Goal: Task Accomplishment & Management: Manage account settings

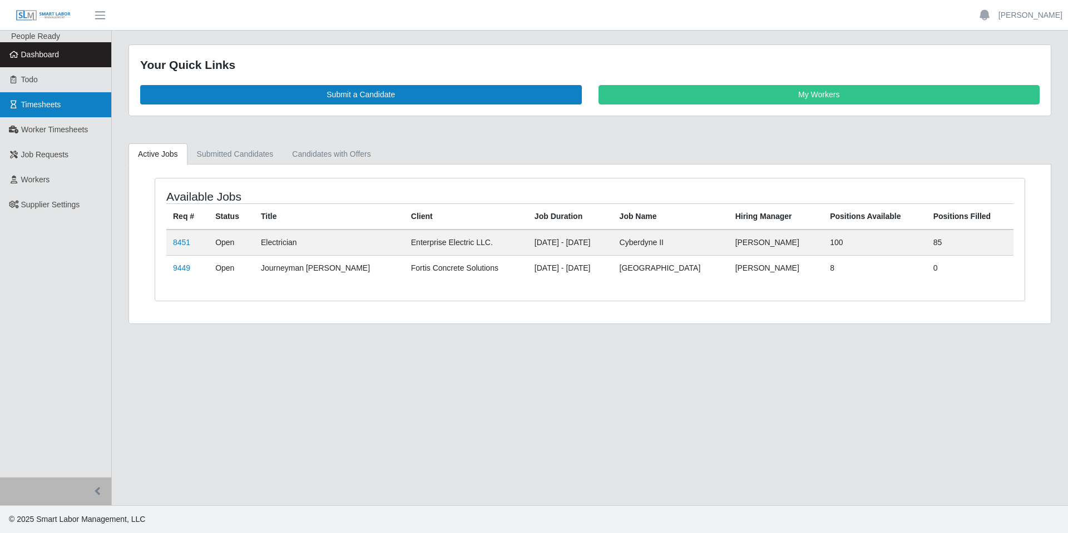
click at [49, 112] on link "Timesheets" at bounding box center [55, 104] width 111 height 25
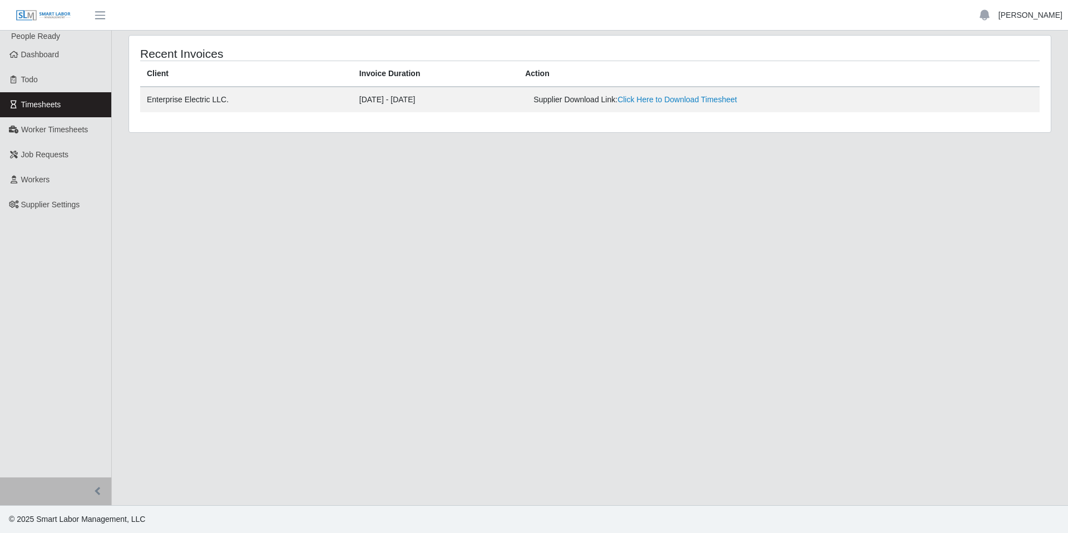
click at [1026, 17] on link "[PERSON_NAME]" at bounding box center [1030, 15] width 64 height 12
click at [1014, 77] on link "Logout" at bounding box center [1017, 77] width 100 height 23
